Goal: Task Accomplishment & Management: Use online tool/utility

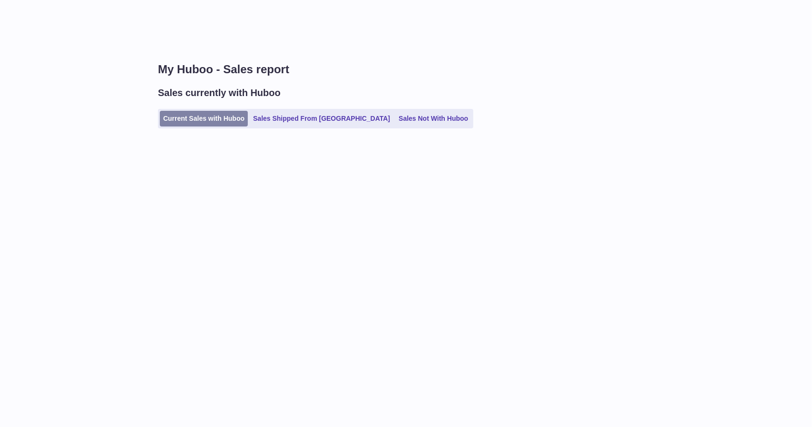
click at [212, 117] on link "Current Sales with Huboo" at bounding box center [204, 119] width 88 height 16
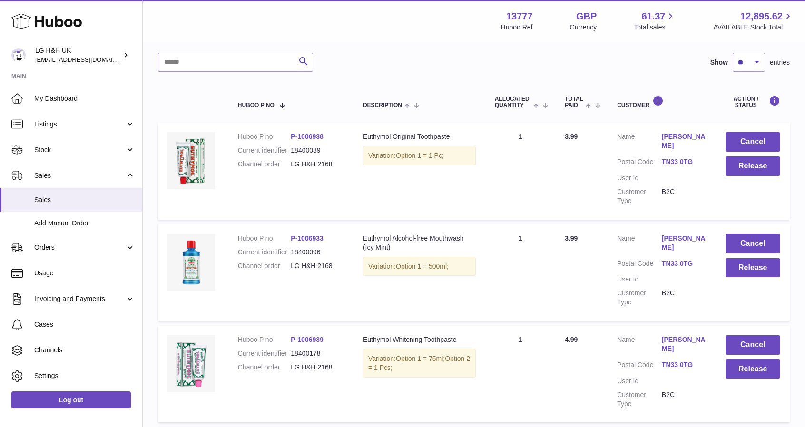
scroll to position [95, 0]
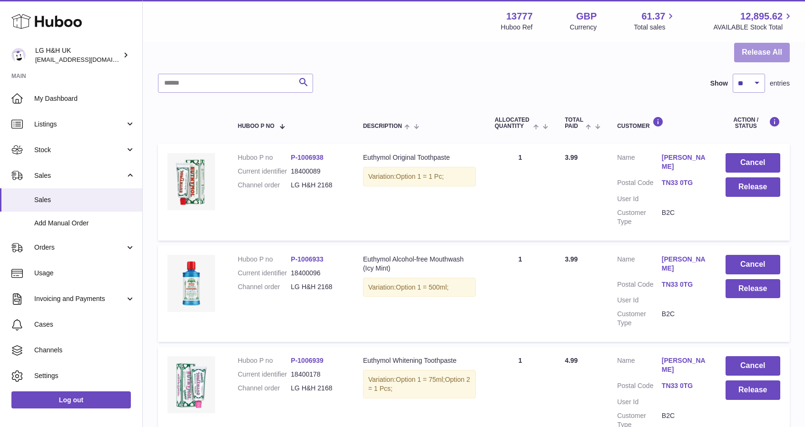
click at [759, 51] on button "Release All" at bounding box center [762, 52] width 56 height 19
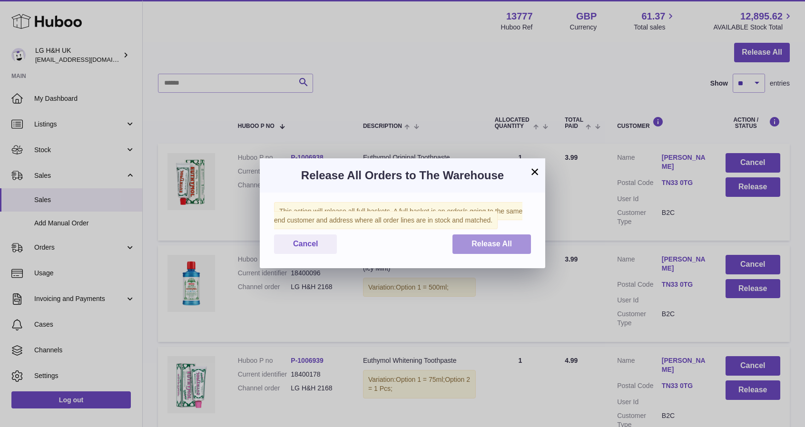
click at [480, 244] on span "Release All" at bounding box center [491, 244] width 40 height 8
